Goal: Information Seeking & Learning: Learn about a topic

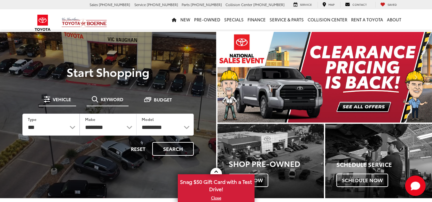
click at [120, 101] on span "Keyword" at bounding box center [112, 99] width 23 height 4
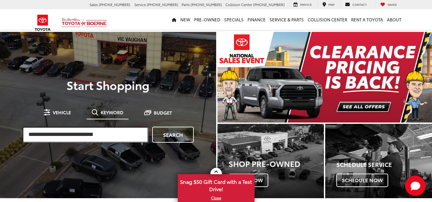
click at [107, 136] on input "search" at bounding box center [85, 135] width 126 height 16
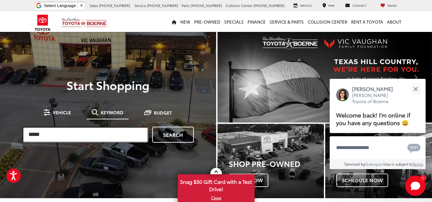
type input "*****"
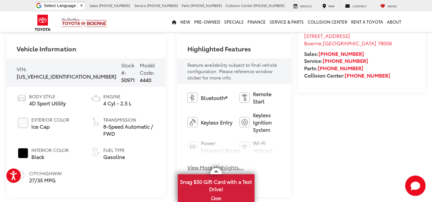
scroll to position [220, 0]
click at [198, 164] on button "View More Highlights..." at bounding box center [215, 167] width 56 height 7
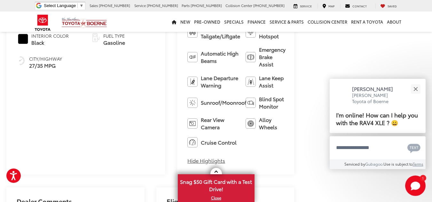
scroll to position [336, 0]
click at [415, 87] on button "Close" at bounding box center [416, 89] width 14 height 14
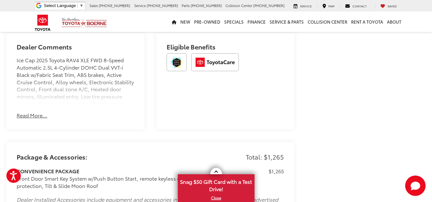
scroll to position [491, 0]
click at [36, 112] on button "Read More..." at bounding box center [32, 115] width 31 height 7
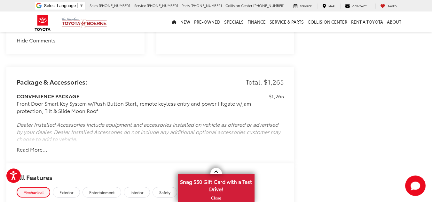
scroll to position [724, 0]
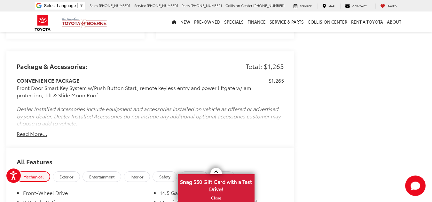
click at [38, 122] on div "CONVENIENCE PACKAGE Front Door Smart Key System w/Push Button Start, remote key…" at bounding box center [150, 103] width 267 height 53
click at [39, 130] on button "Read More..." at bounding box center [32, 133] width 31 height 7
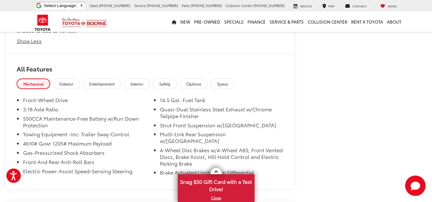
scroll to position [817, 0]
click at [67, 78] on link "Exterior" at bounding box center [66, 83] width 27 height 11
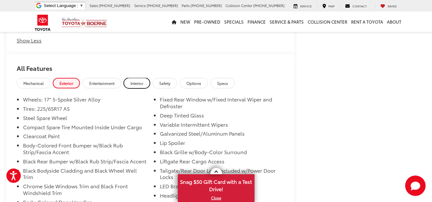
click at [139, 81] on span "Interior" at bounding box center [136, 83] width 13 height 5
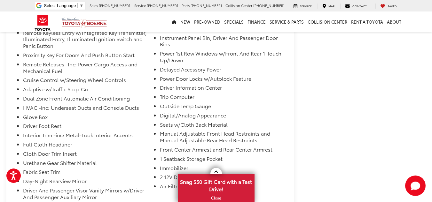
scroll to position [994, 0]
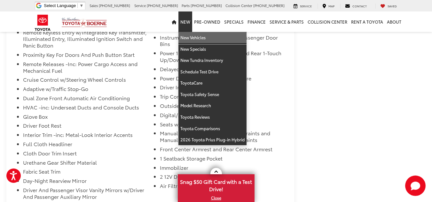
click at [188, 35] on link "New Vehicles" at bounding box center [212, 38] width 68 height 12
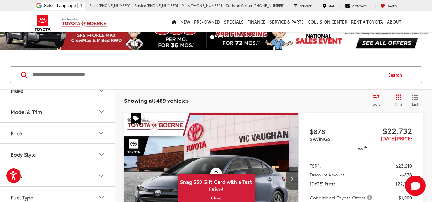
scroll to position [28, 0]
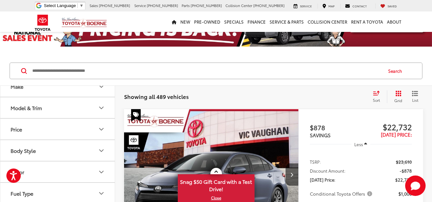
click at [75, 105] on button "Model & Trim" at bounding box center [57, 108] width 115 height 21
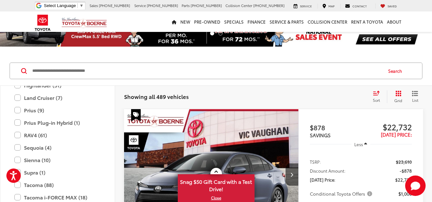
scroll to position [188, 0]
click at [81, 137] on label "RAV4 (61)" at bounding box center [57, 134] width 86 height 11
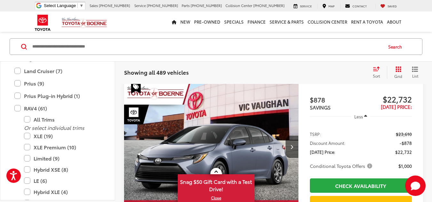
scroll to position [57, 0]
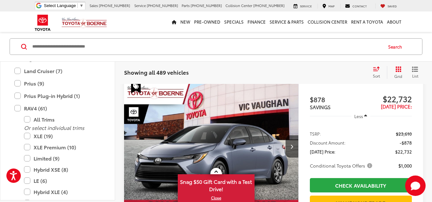
click at [81, 137] on label "XLE (19)" at bounding box center [62, 135] width 77 height 11
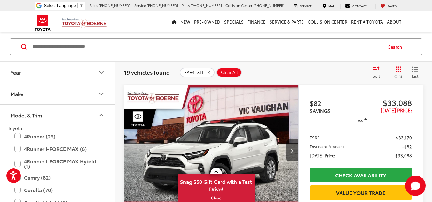
click at [101, 114] on icon "Model & Trim" at bounding box center [102, 116] width 8 height 8
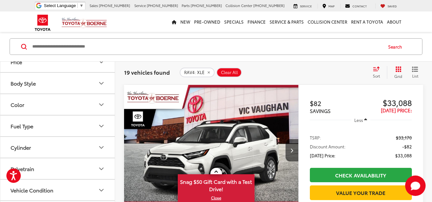
scroll to position [75, 0]
click at [96, 105] on button "Color" at bounding box center [57, 104] width 115 height 21
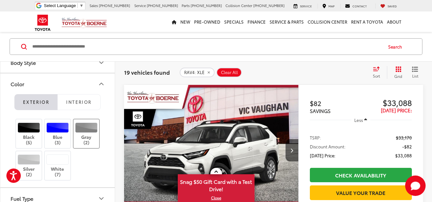
scroll to position [96, 0]
click at [66, 158] on div at bounding box center [57, 159] width 23 height 10
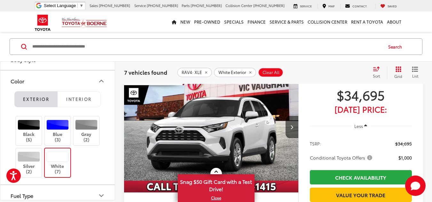
scroll to position [1059, 0]
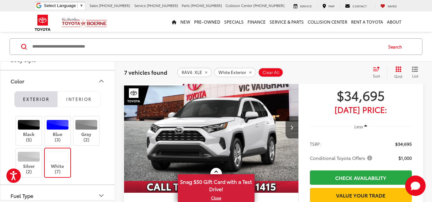
click at [337, 103] on span "$34,695" at bounding box center [361, 95] width 102 height 16
click at [221, 118] on img "2025 Toyota RAV4 XLE 0" at bounding box center [211, 127] width 175 height 131
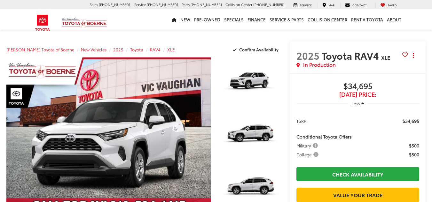
scroll to position [204, 0]
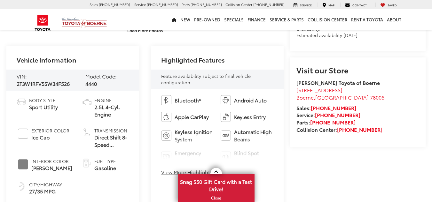
click at [191, 170] on div at bounding box center [216, 171] width 77 height 7
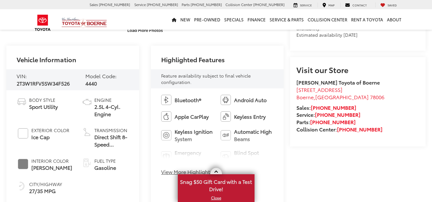
click at [178, 174] on div at bounding box center [216, 171] width 77 height 7
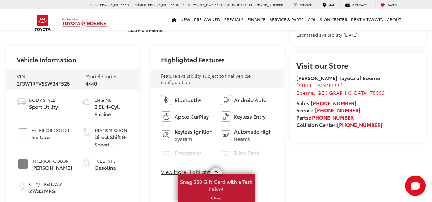
click at [178, 174] on div at bounding box center [216, 171] width 77 height 7
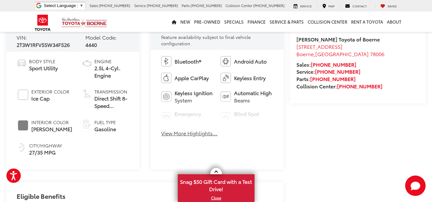
scroll to position [244, 0]
click at [179, 134] on button "View More Highlights..." at bounding box center [189, 132] width 56 height 7
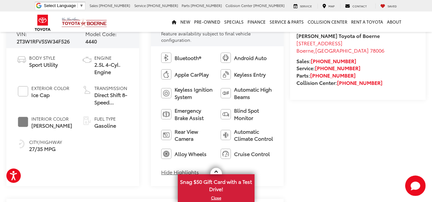
scroll to position [247, 0]
